Goal: Task Accomplishment & Management: Use online tool/utility

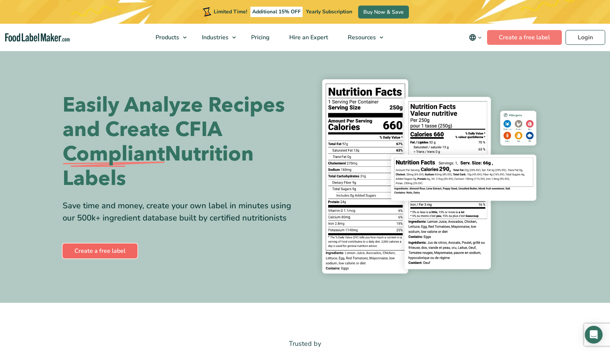
click at [112, 251] on link "Create a free label" at bounding box center [100, 250] width 75 height 15
